Goal: Information Seeking & Learning: Learn about a topic

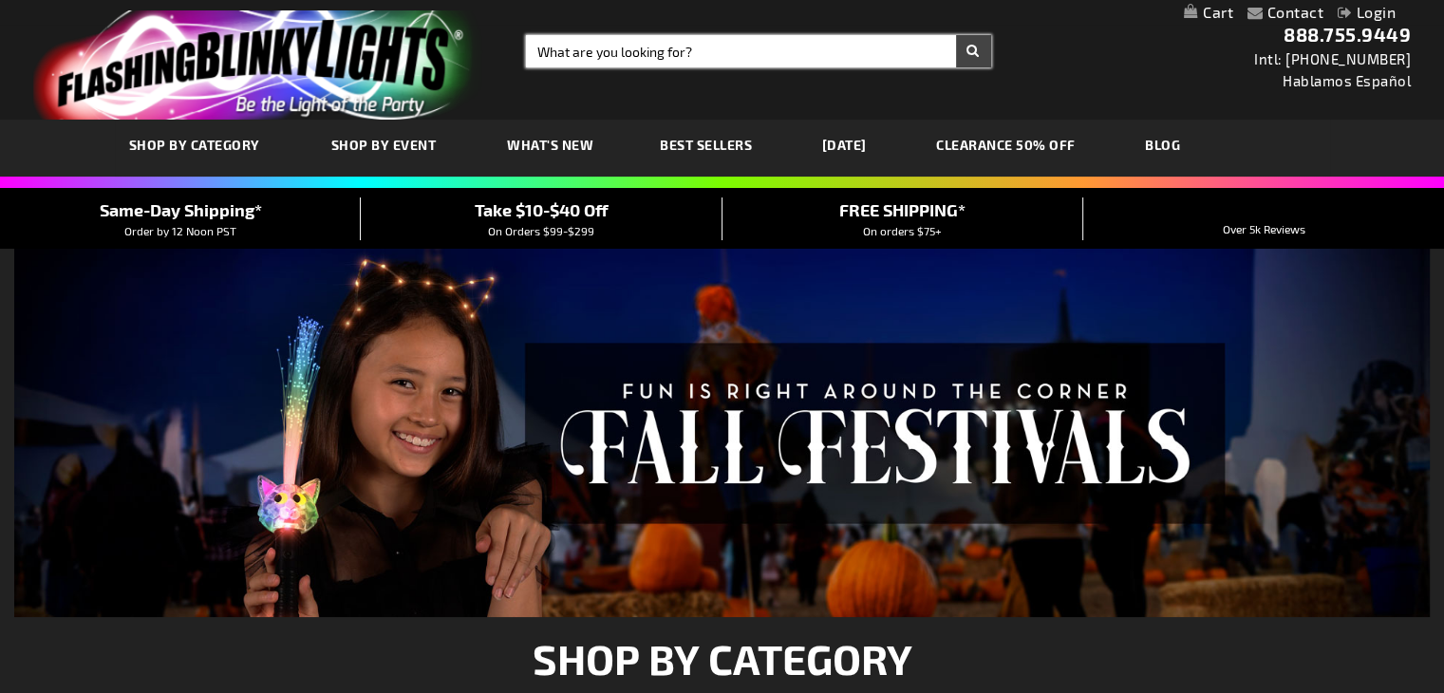
click at [620, 48] on input "Search" at bounding box center [758, 51] width 465 height 32
type input "heart"
click at [956, 35] on button "Search" at bounding box center [973, 51] width 35 height 32
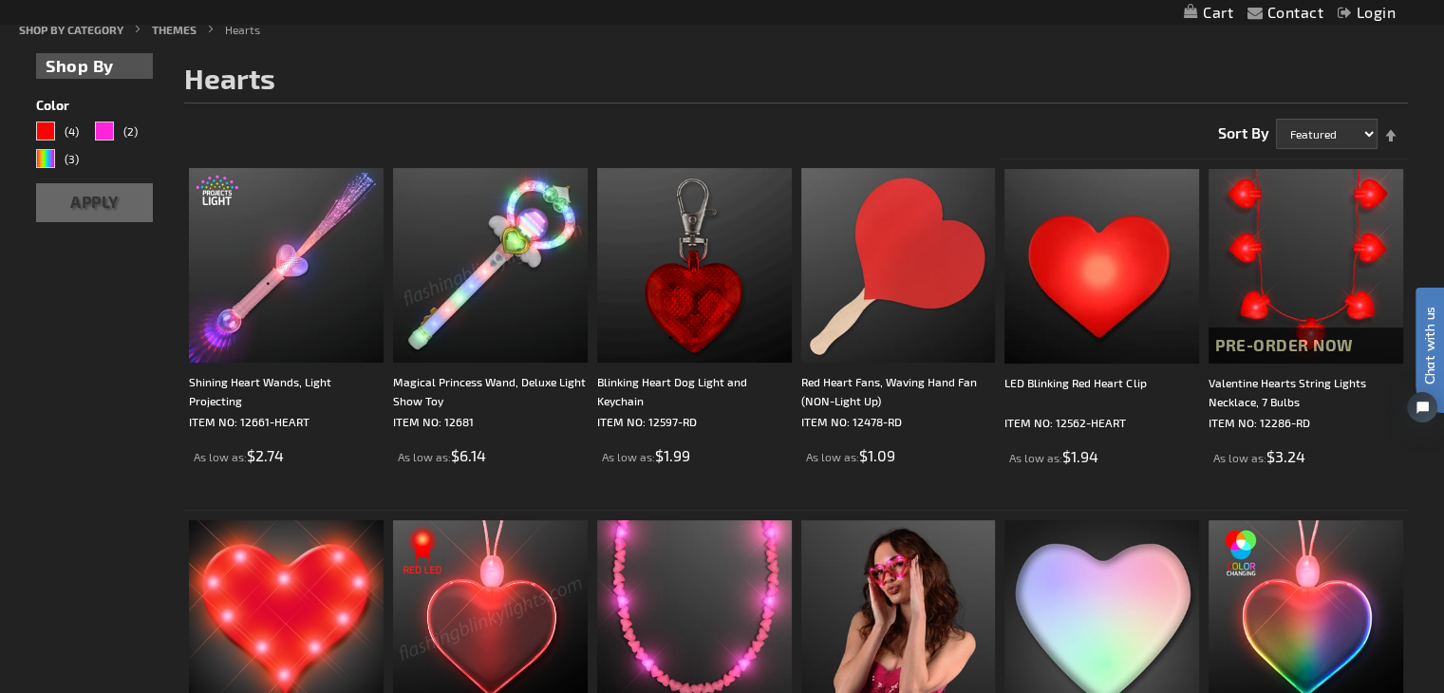
scroll to position [242, 0]
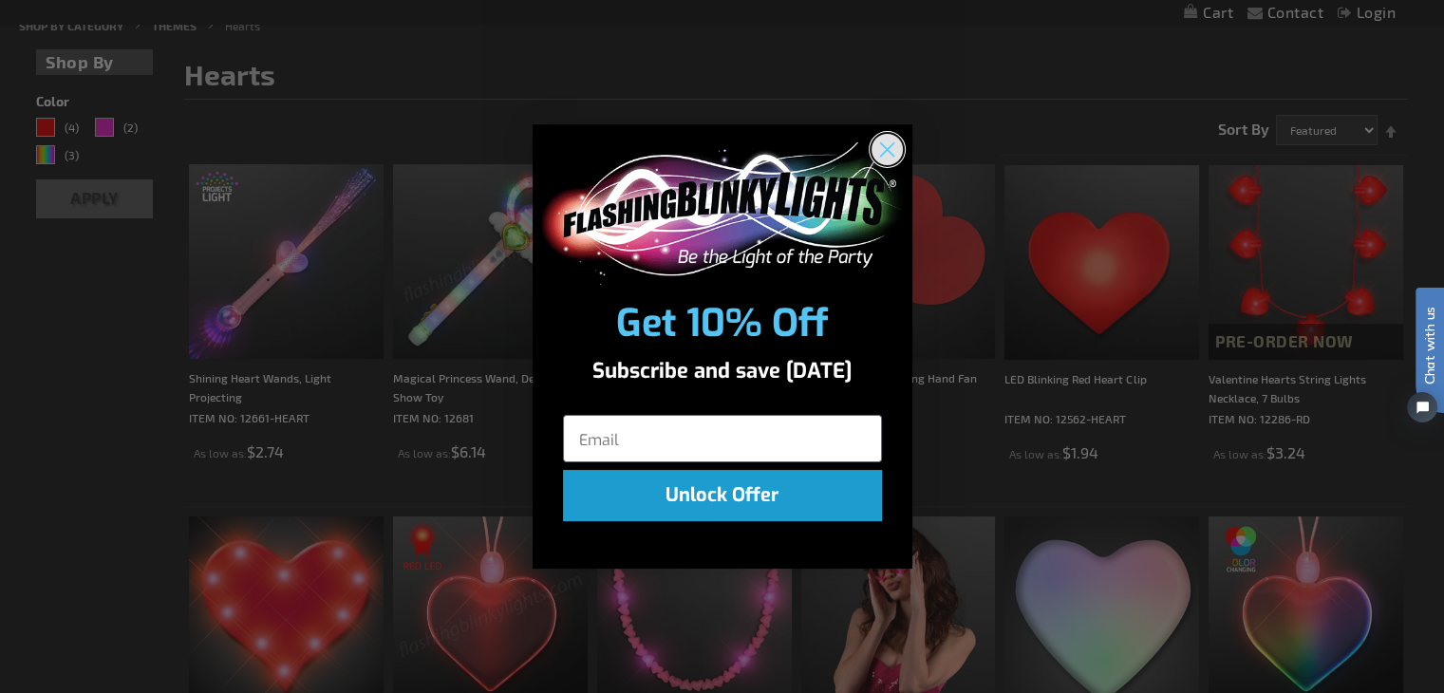
click at [892, 141] on circle "Close dialog" at bounding box center [886, 148] width 31 height 31
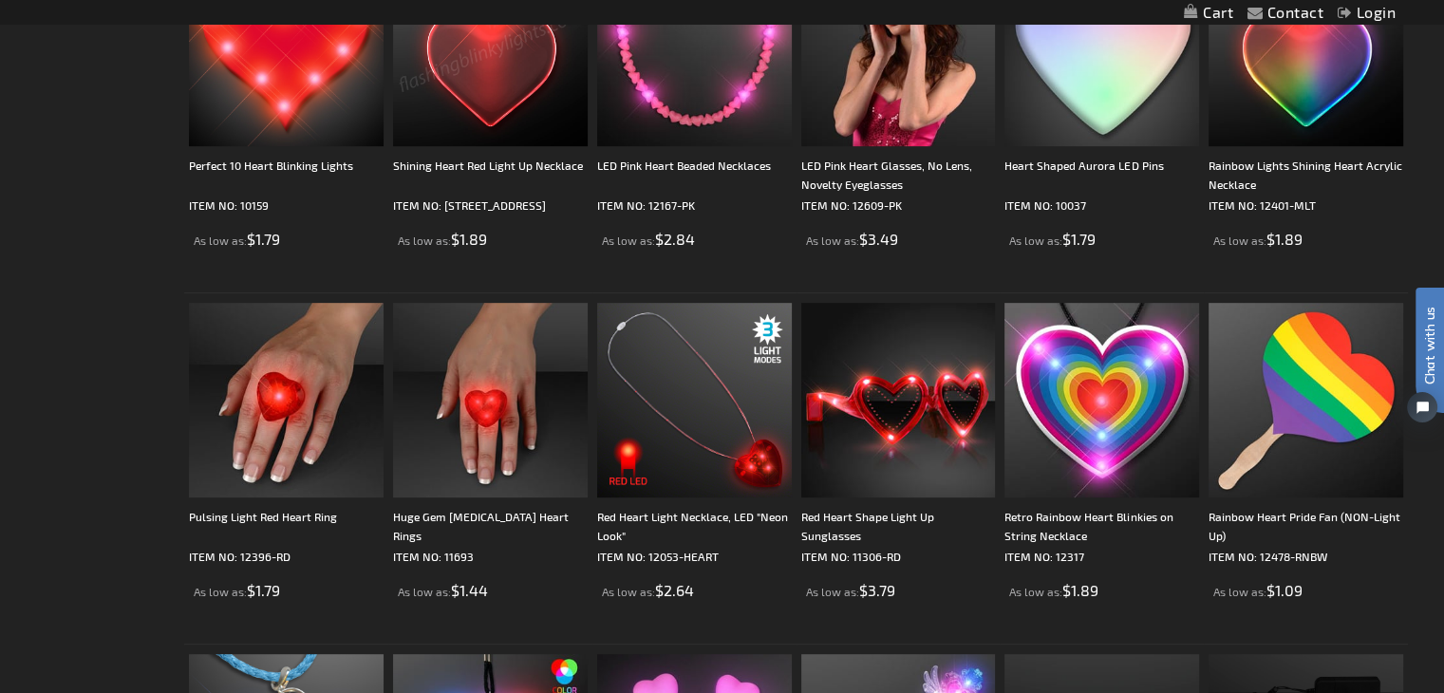
scroll to position [803, 0]
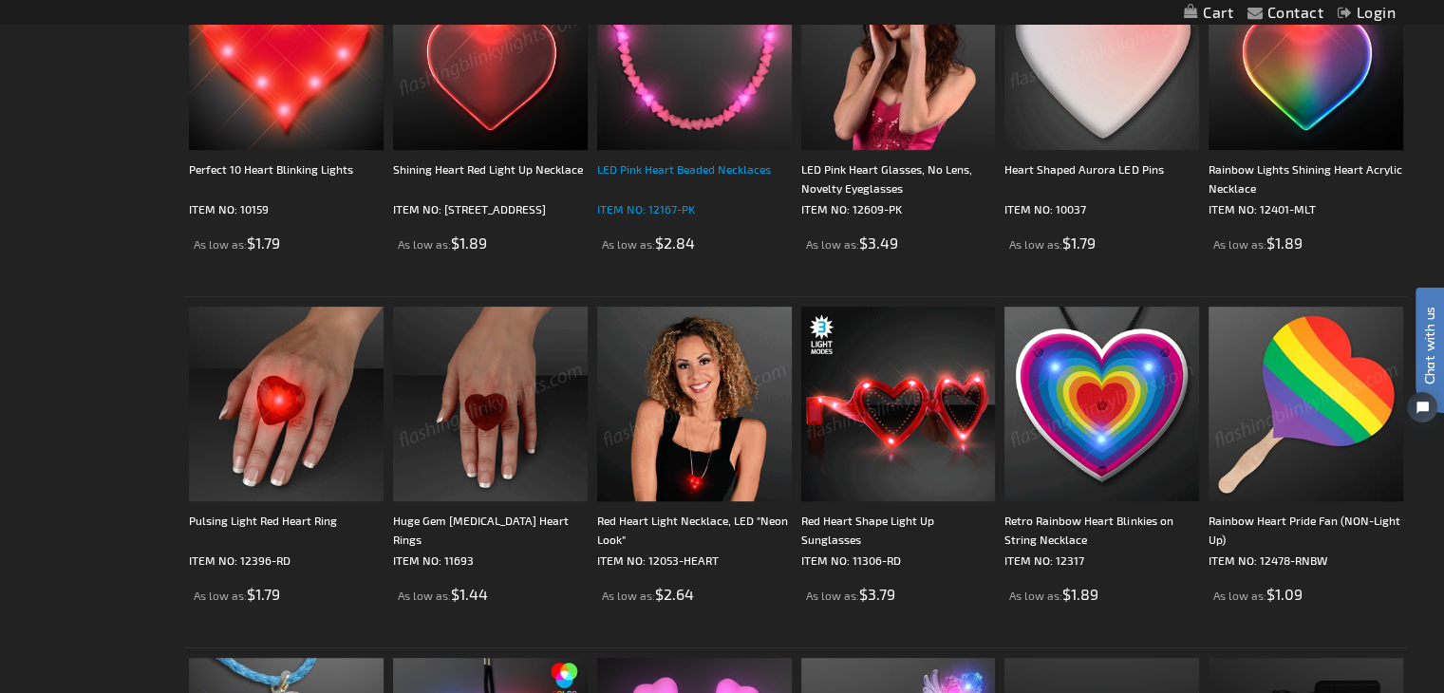
click at [711, 160] on div "LED Pink Heart Beaded Necklaces" at bounding box center [694, 178] width 195 height 38
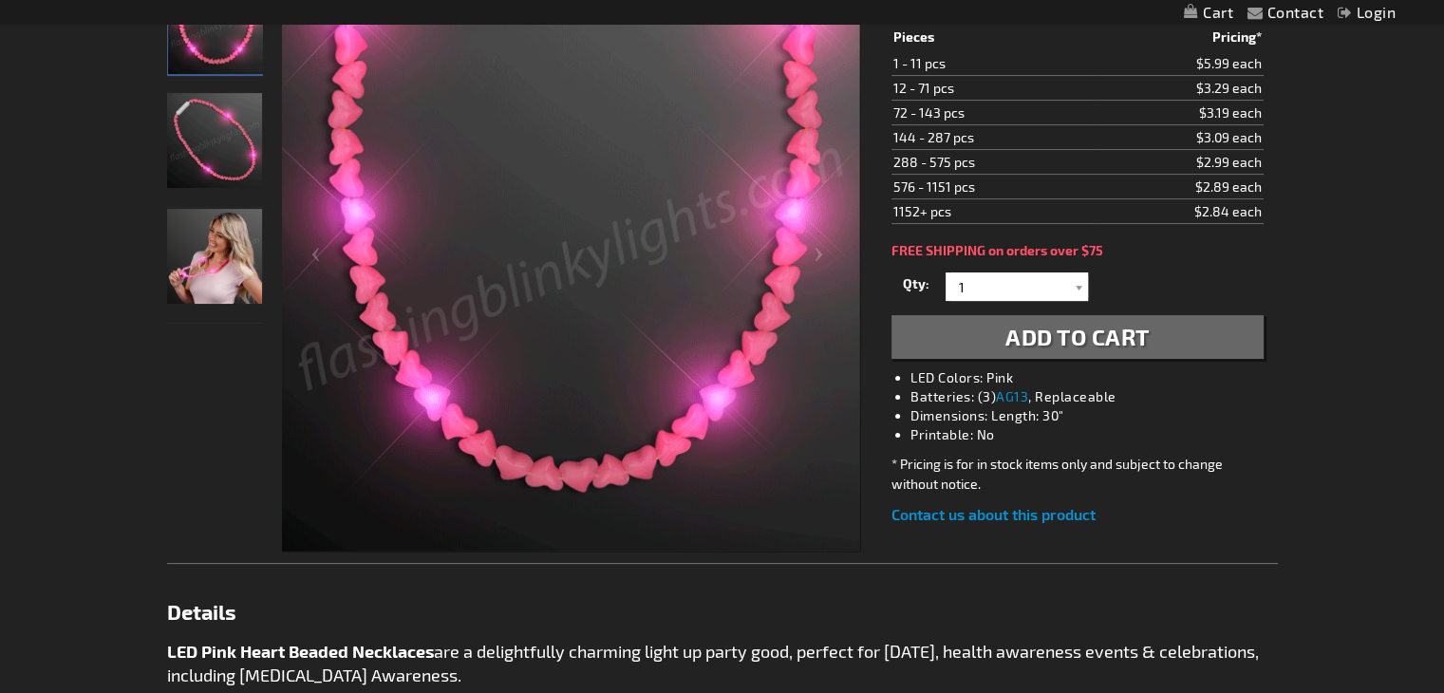
drag, startPoint x: 1448, startPoint y: 162, endPoint x: 1430, endPoint y: 252, distance: 91.0
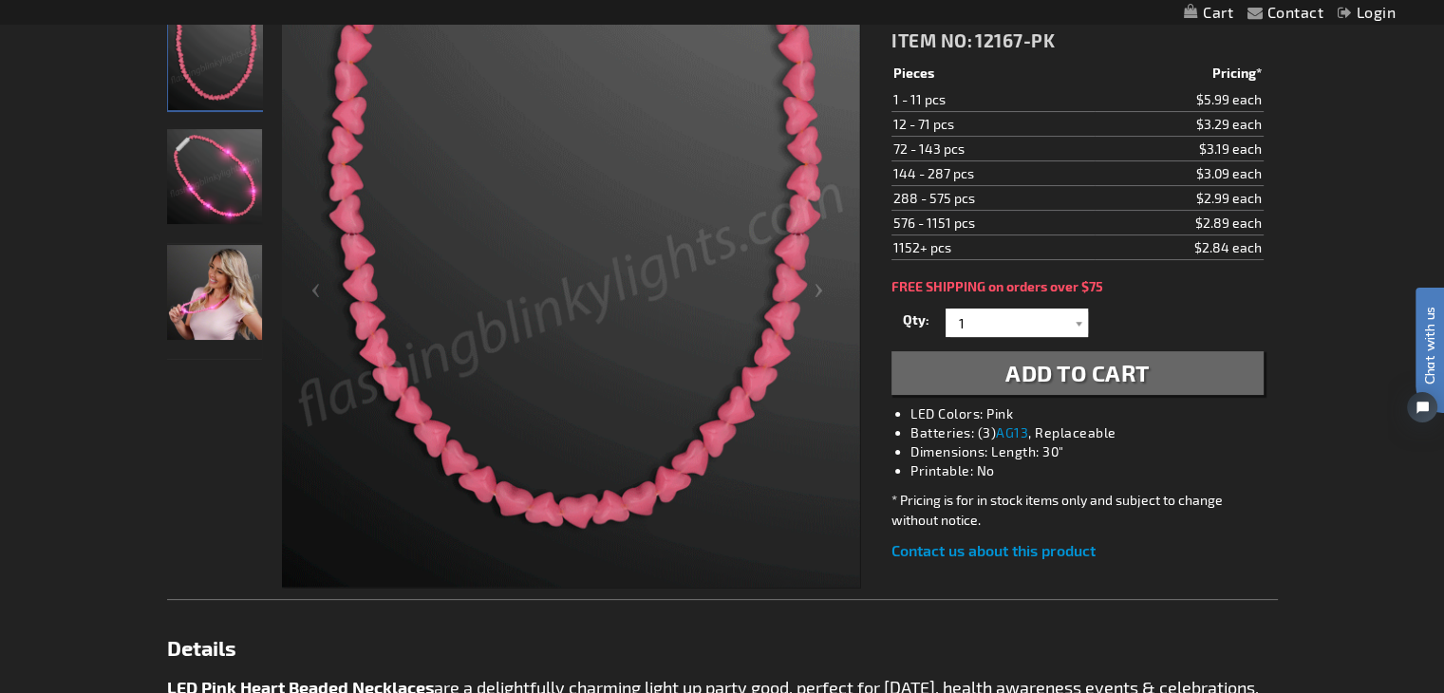
click at [228, 312] on img "Female displaying Pink Light Up Heart Bead LED Necklace" at bounding box center [214, 292] width 95 height 95
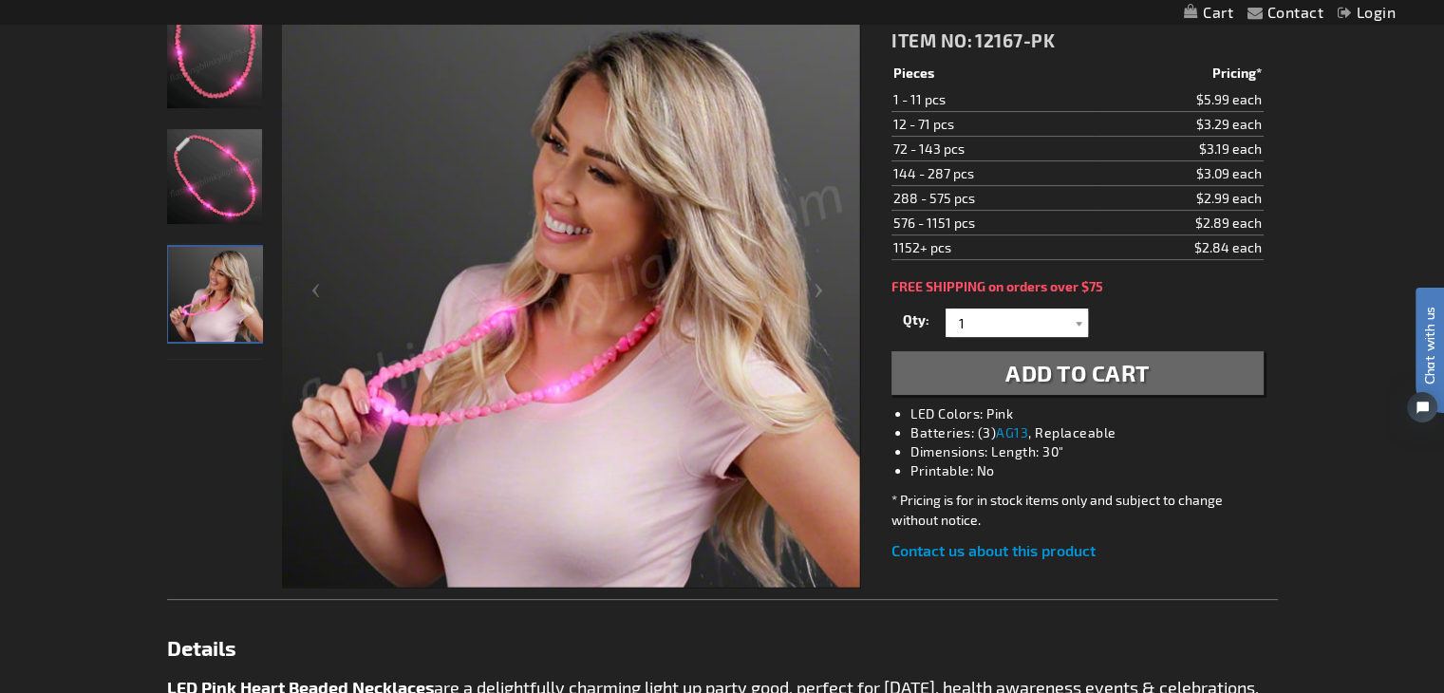
click at [228, 312] on img "Female displaying Pink Light Up Heart Bead LED Necklace" at bounding box center [215, 294] width 95 height 95
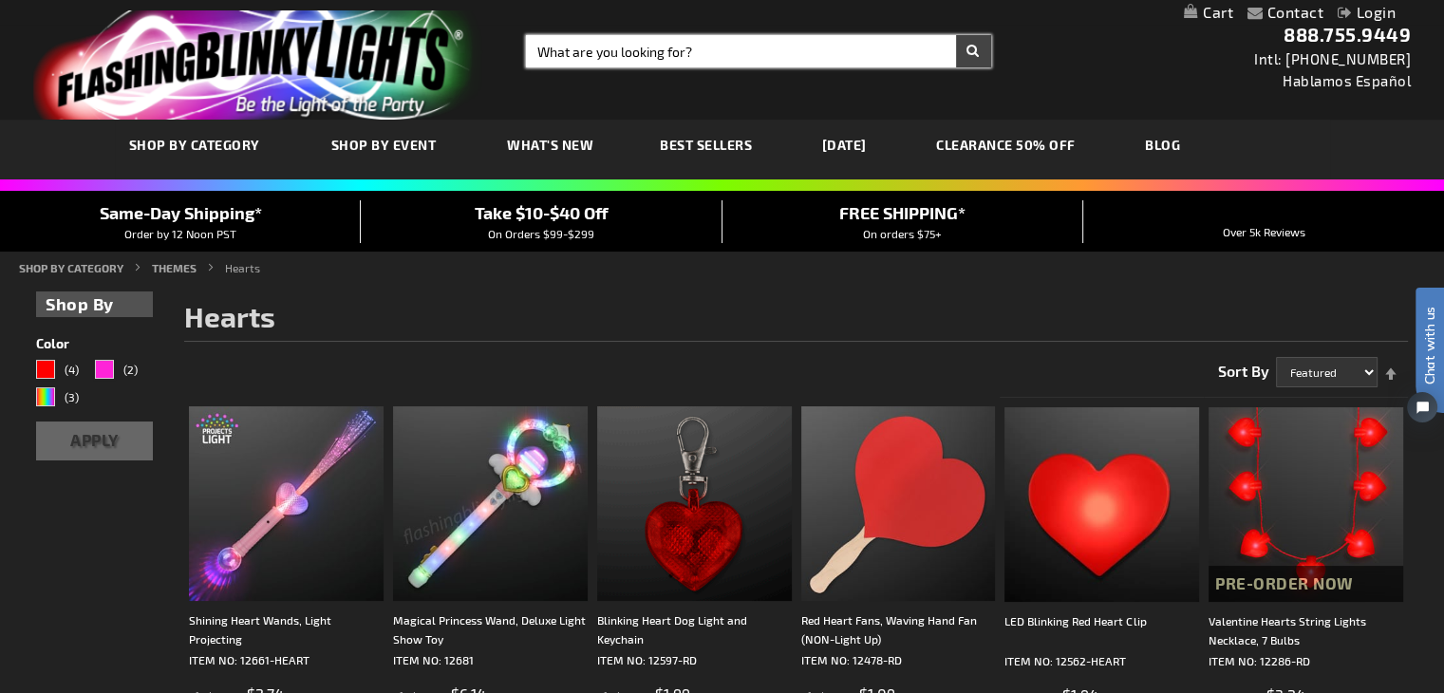
click at [623, 47] on input "Search" at bounding box center [758, 51] width 465 height 32
type input "queen"
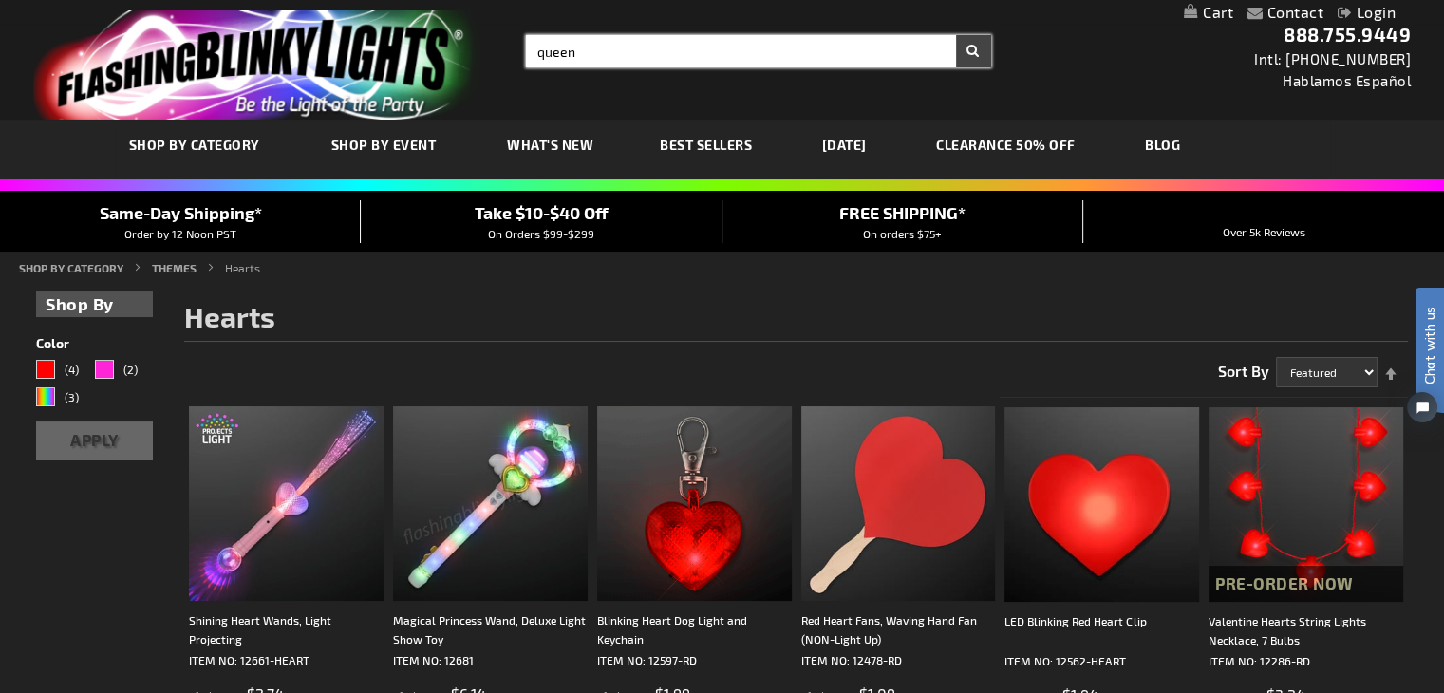
click at [956, 35] on button "Search" at bounding box center [973, 51] width 35 height 32
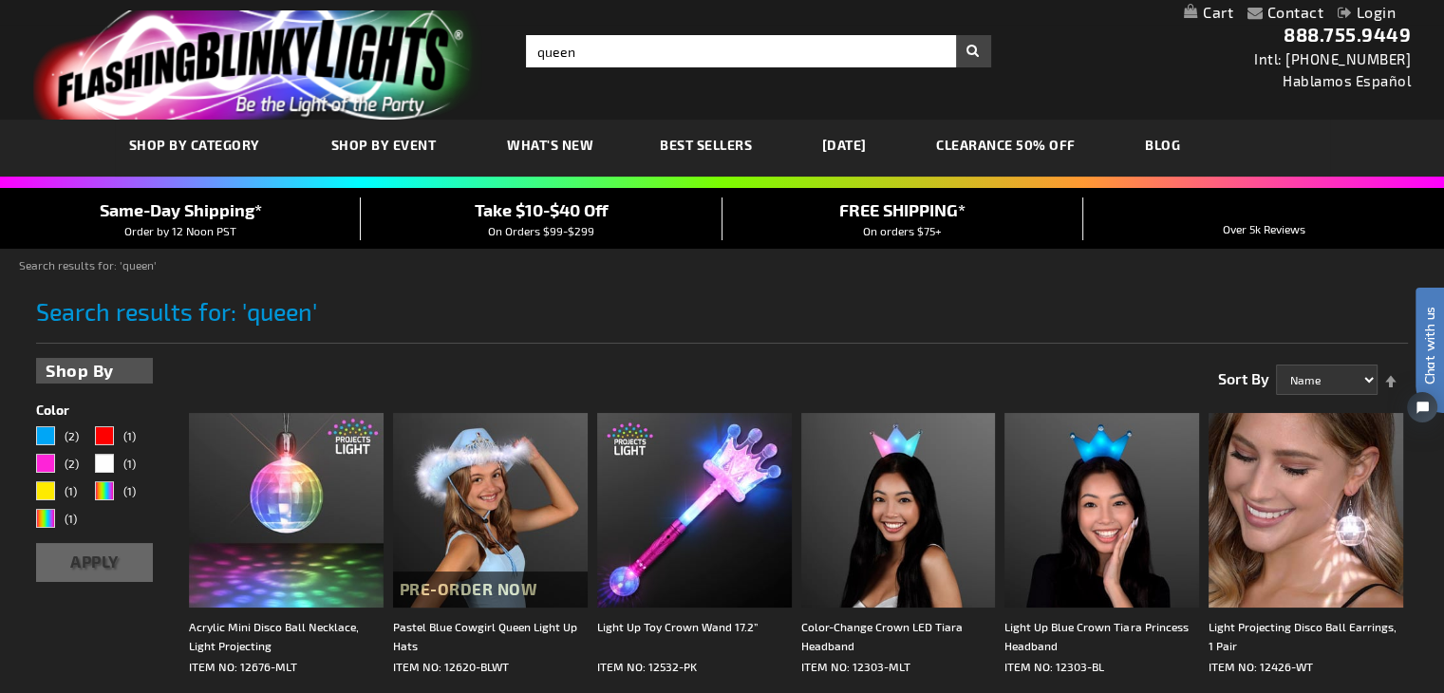
click at [543, 137] on span "What's New" at bounding box center [550, 145] width 86 height 16
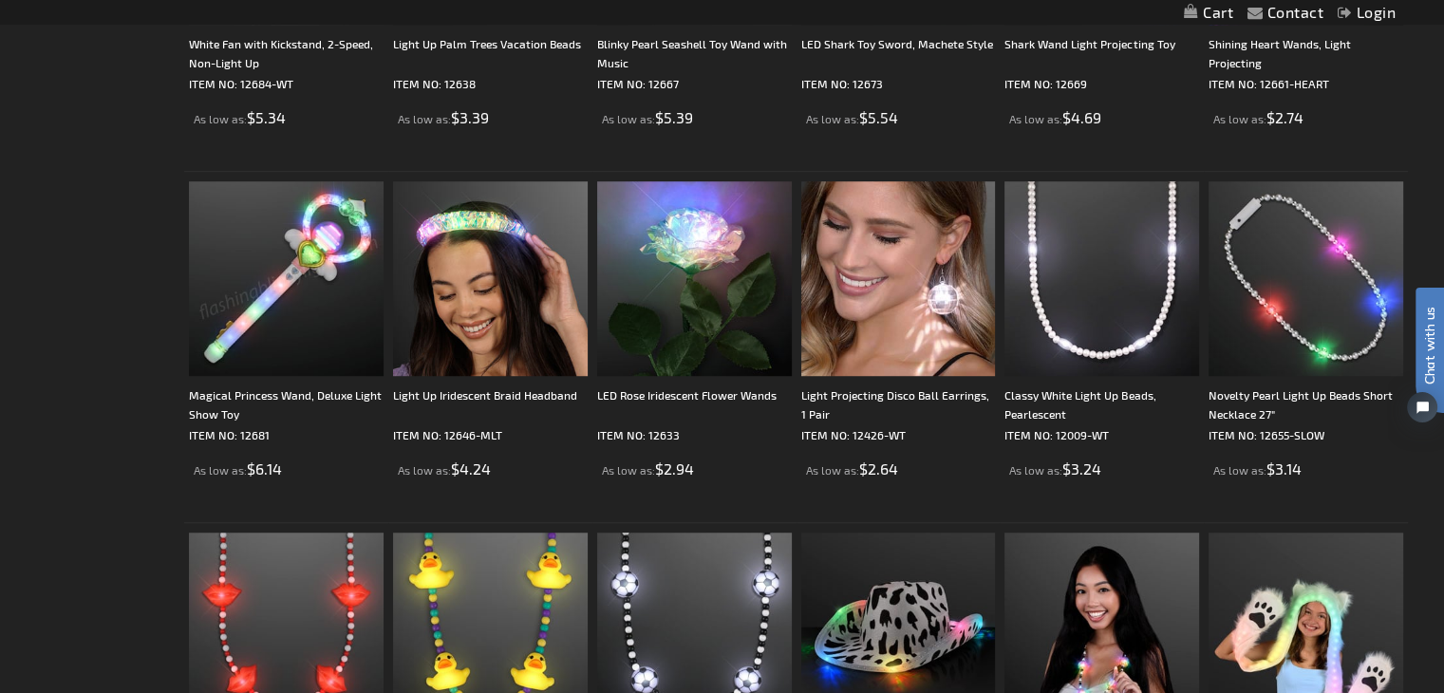
scroll to position [1269, 0]
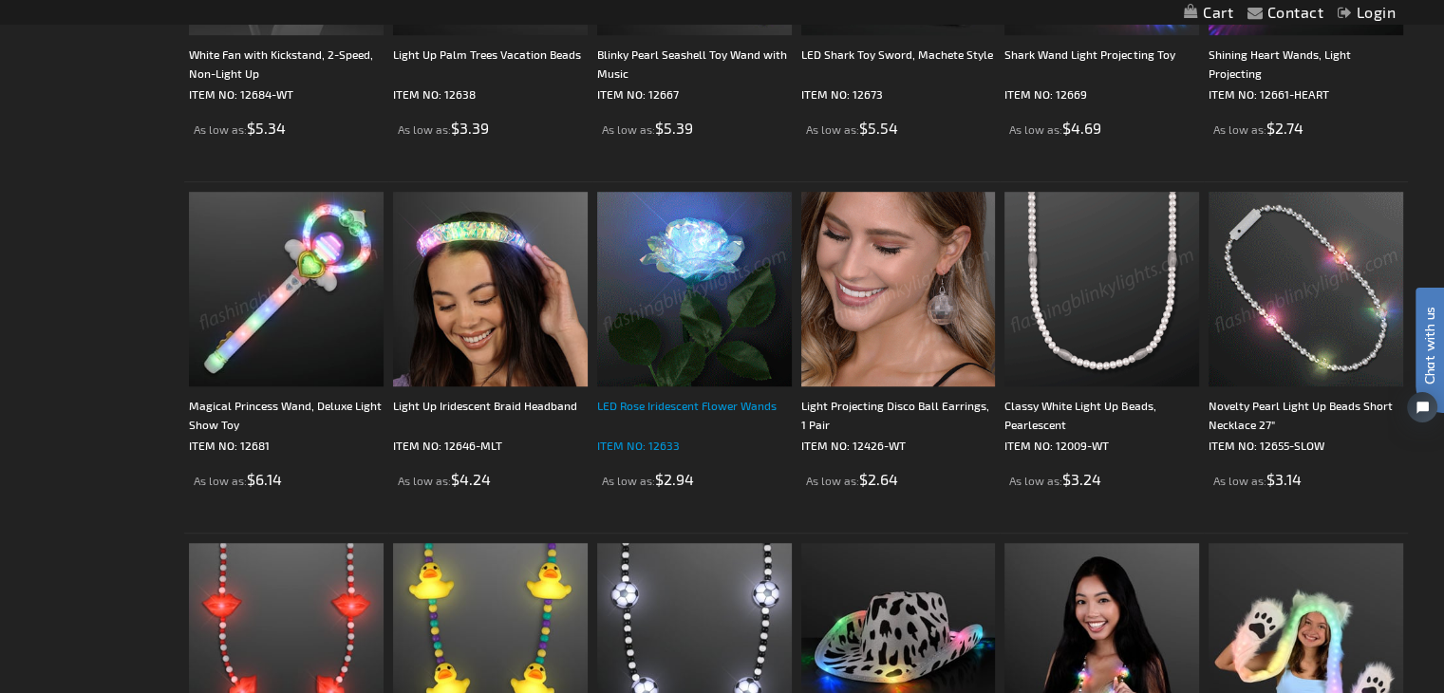
click at [685, 404] on div "LED Rose Iridescent Flower Wands" at bounding box center [694, 415] width 195 height 38
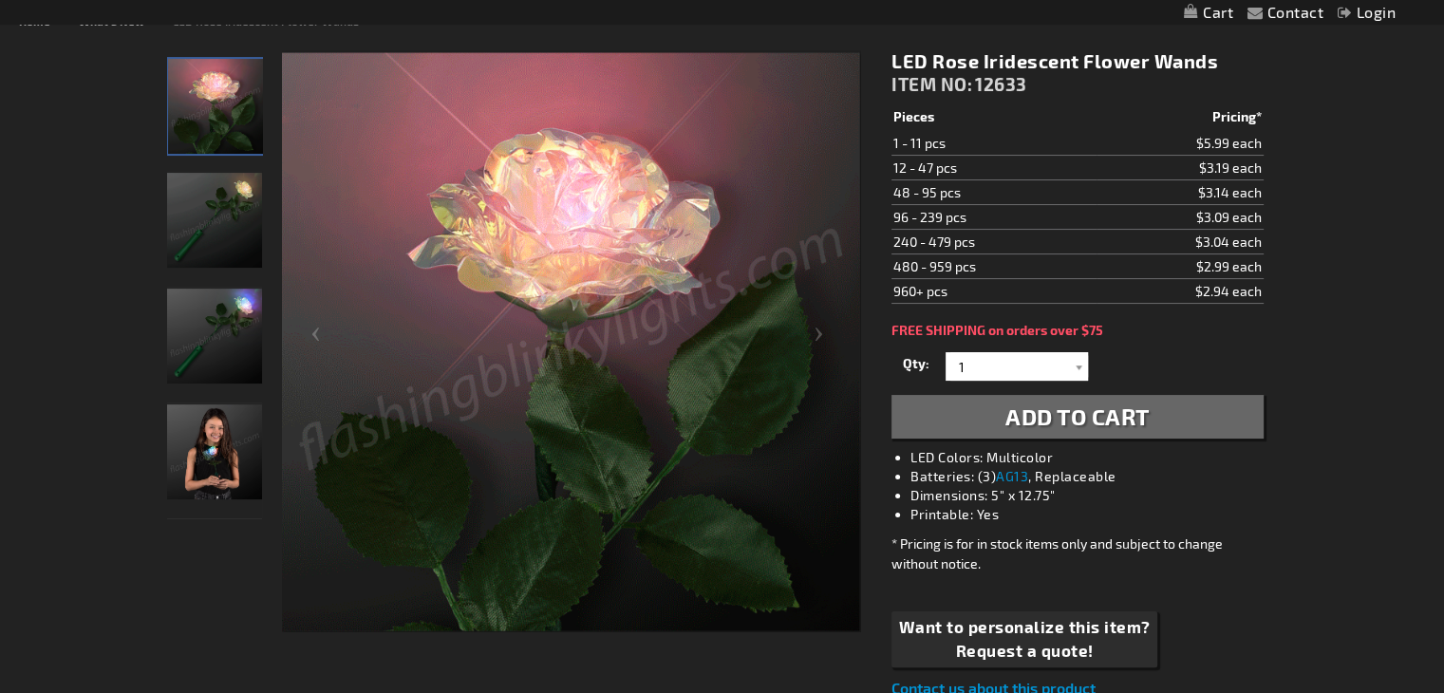
scroll to position [254, 0]
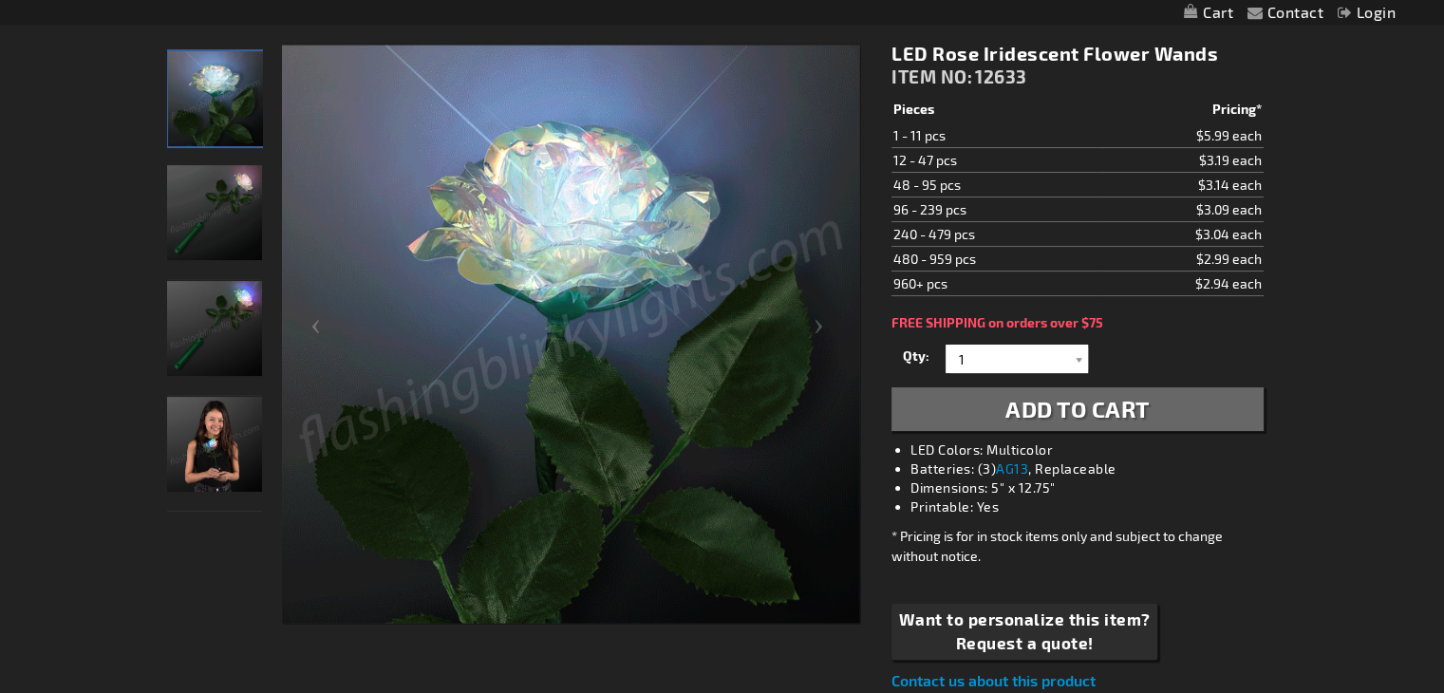
drag, startPoint x: 1451, startPoint y: 157, endPoint x: 1433, endPoint y: 235, distance: 79.9
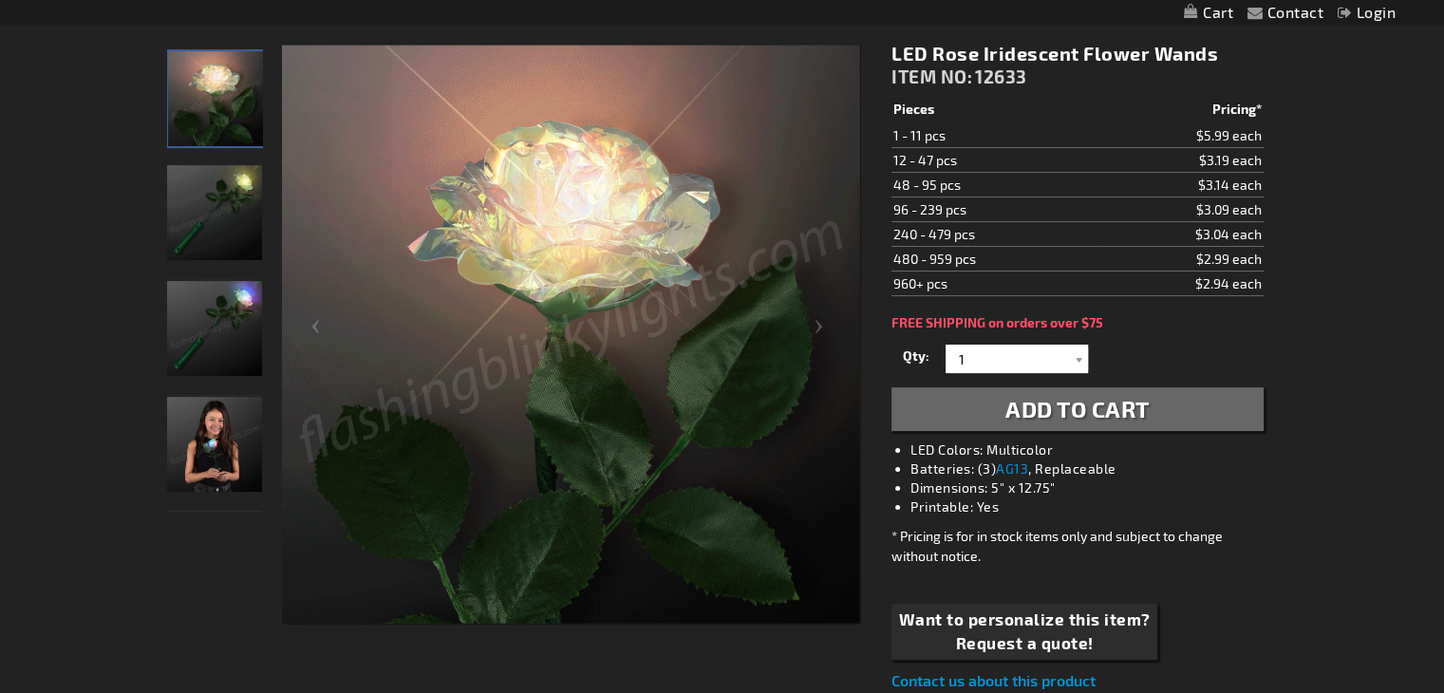
scroll to position [0, 0]
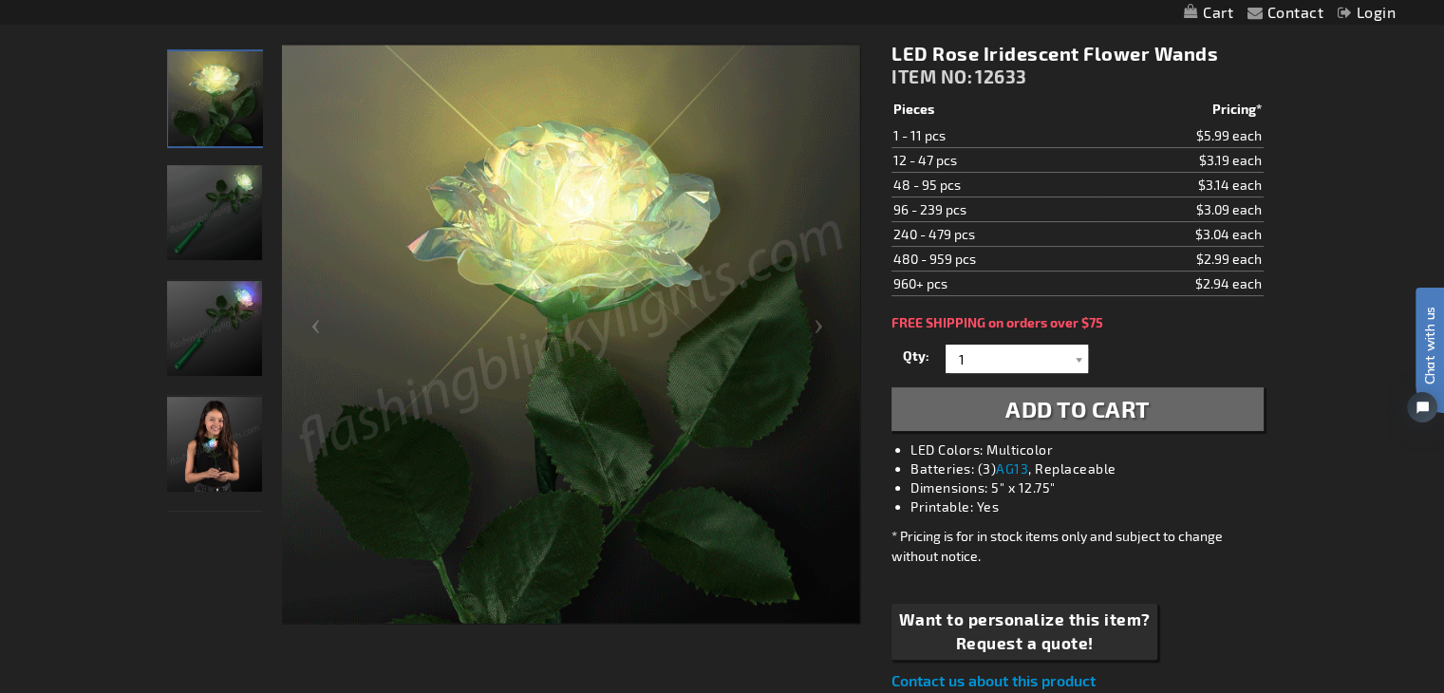
click at [228, 328] on img "LED Rose Iridescent Flower Wands" at bounding box center [214, 328] width 95 height 95
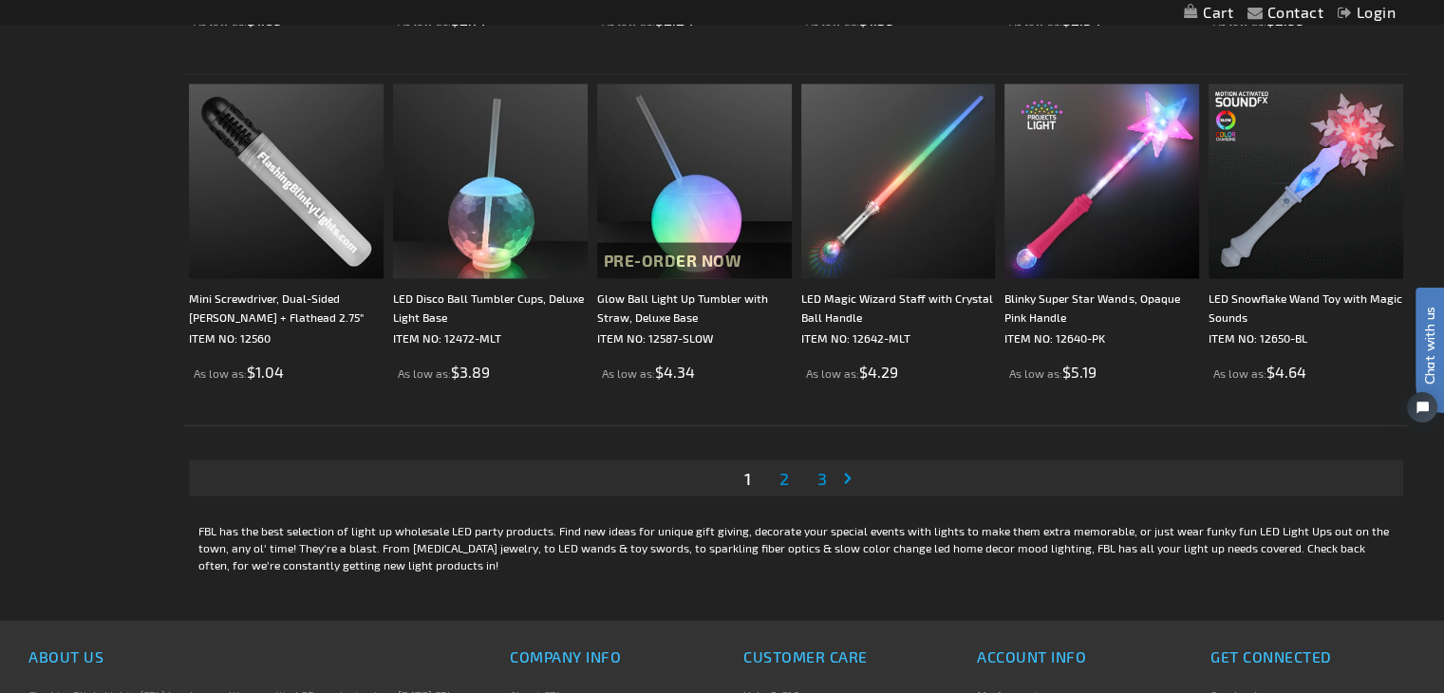
scroll to position [3490, 0]
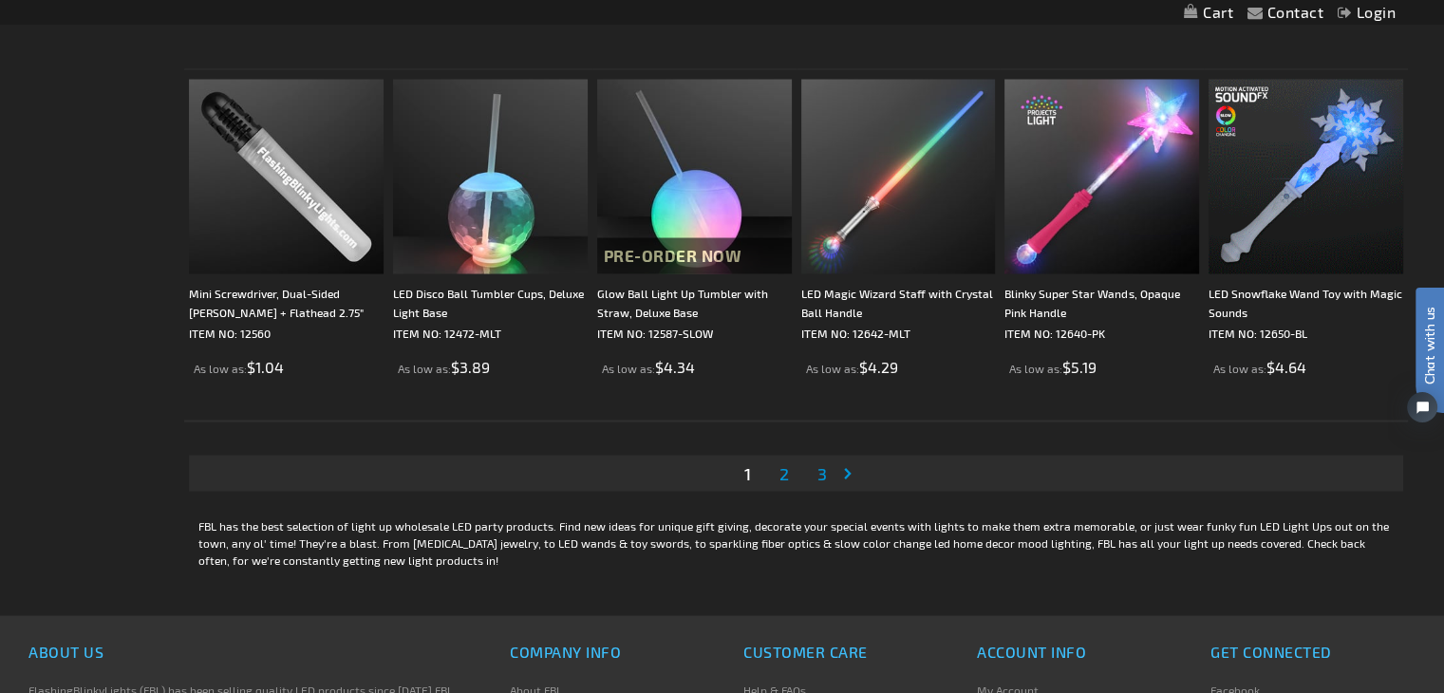
click at [782, 472] on span "2" at bounding box center [783, 472] width 9 height 21
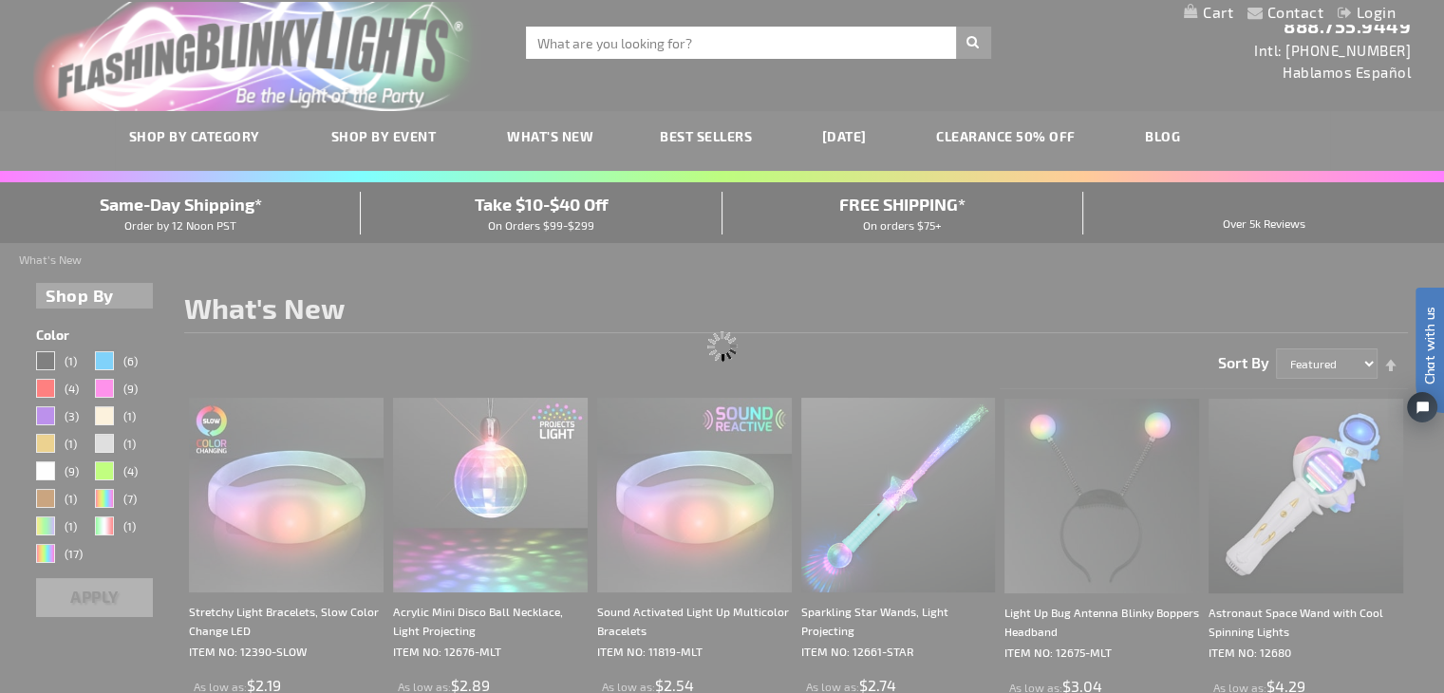
scroll to position [0, 0]
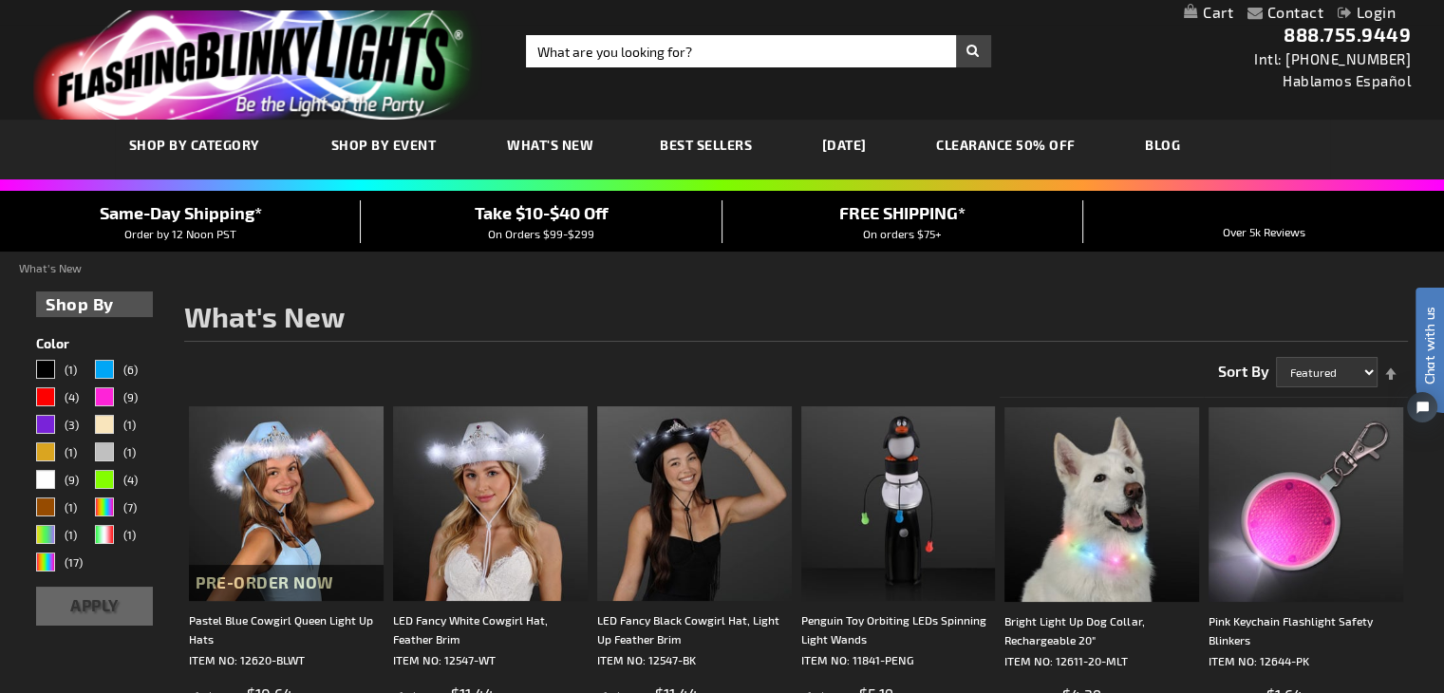
scroll to position [3387, 0]
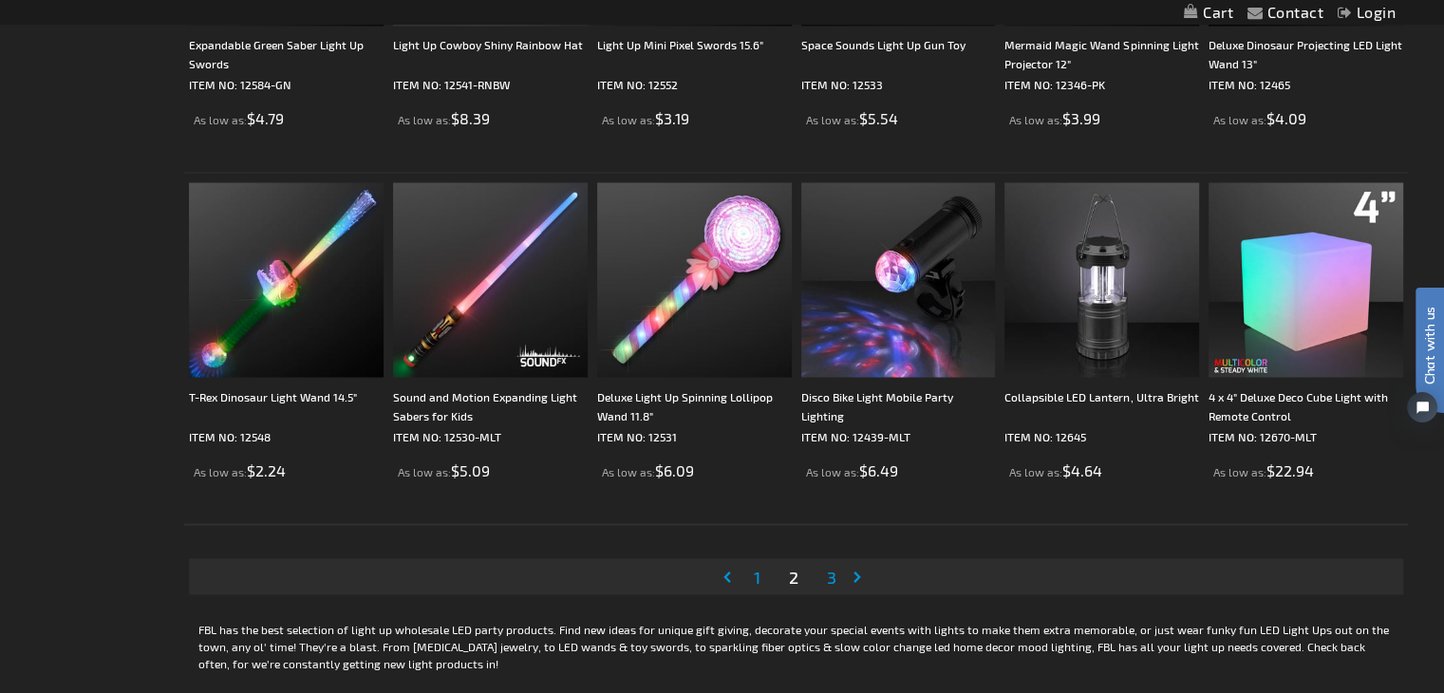
click at [832, 579] on span "3" at bounding box center [831, 576] width 9 height 21
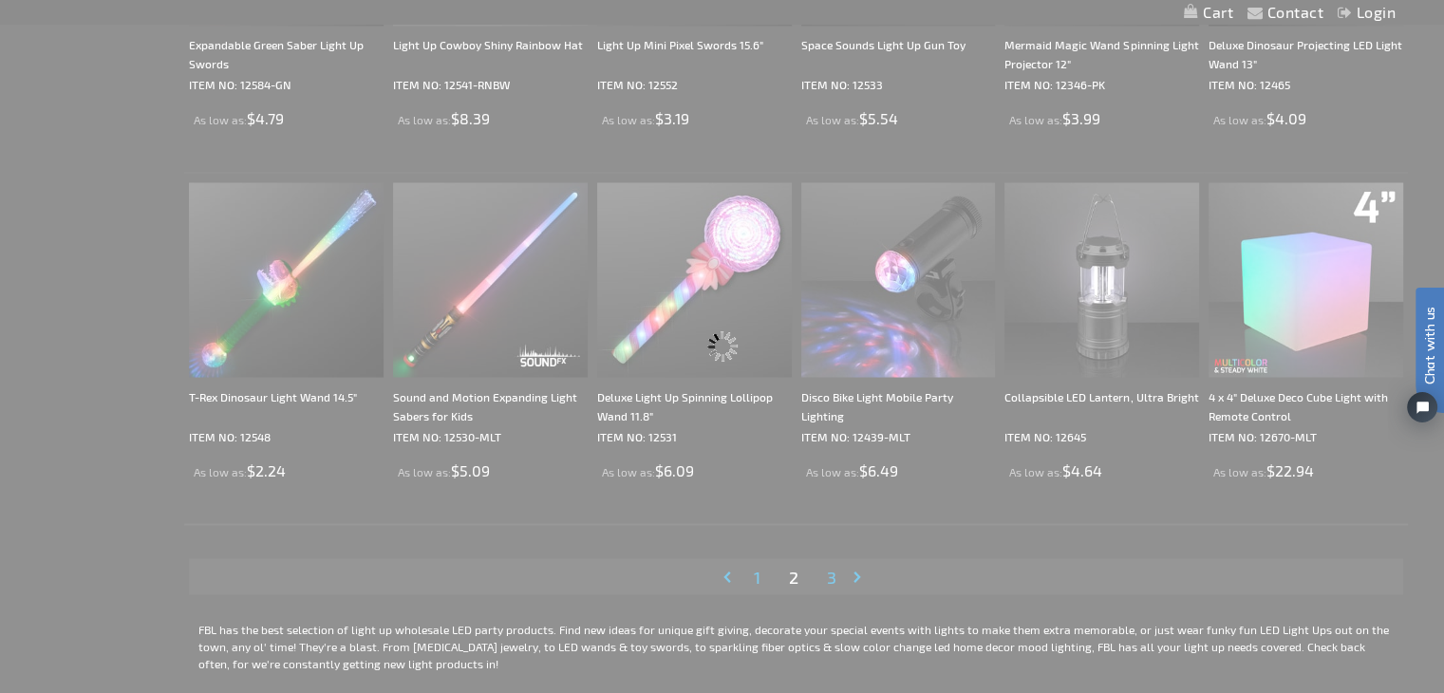
scroll to position [3274, 0]
